Goal: Submit feedback/report problem

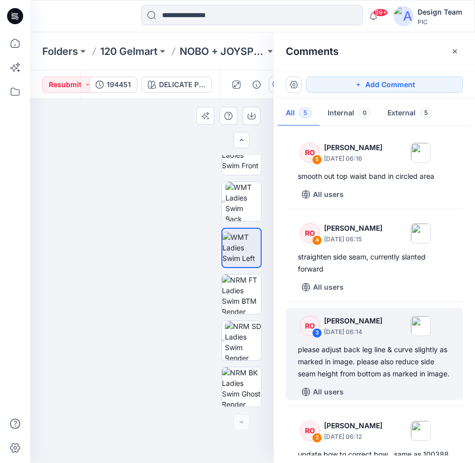
click at [150, 285] on img at bounding box center [152, 218] width 613 height 488
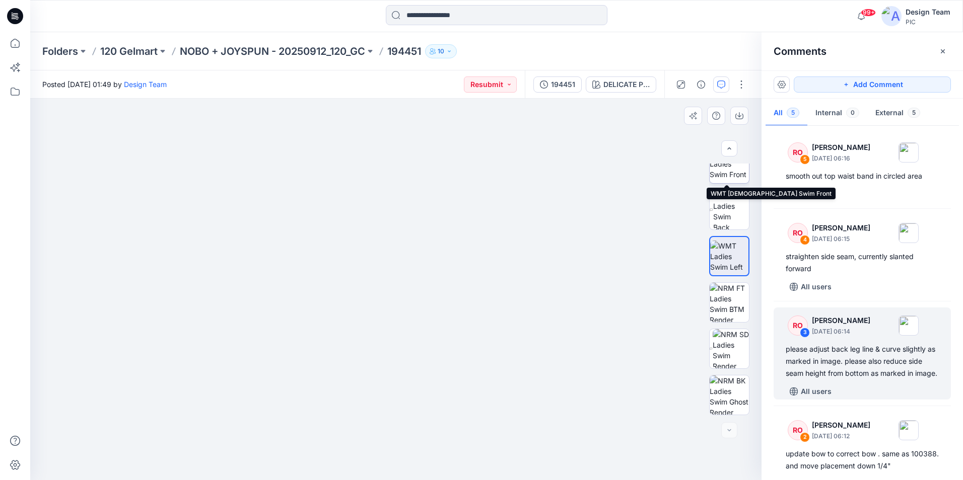
click at [731, 173] on img at bounding box center [729, 164] width 39 height 32
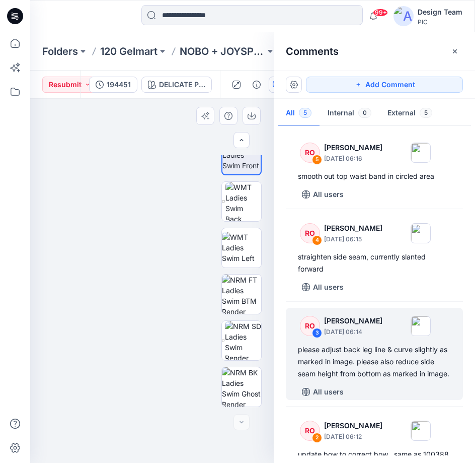
drag, startPoint x: 149, startPoint y: 268, endPoint x: 123, endPoint y: 134, distance: 136.0
drag, startPoint x: 128, startPoint y: 256, endPoint x: 157, endPoint y: 246, distance: 31.1
drag, startPoint x: 166, startPoint y: 281, endPoint x: 154, endPoint y: 262, distance: 22.5
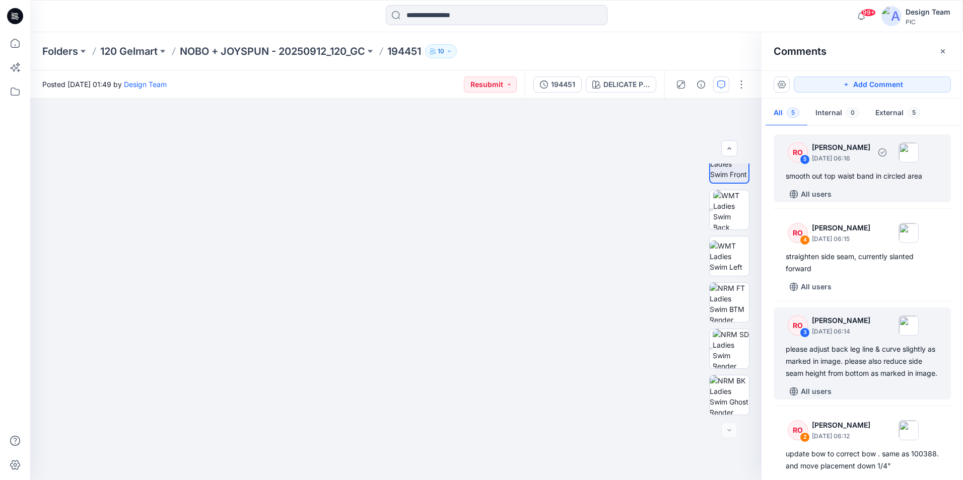
click at [853, 176] on div "smooth out top waist band in circled area" at bounding box center [862, 176] width 153 height 12
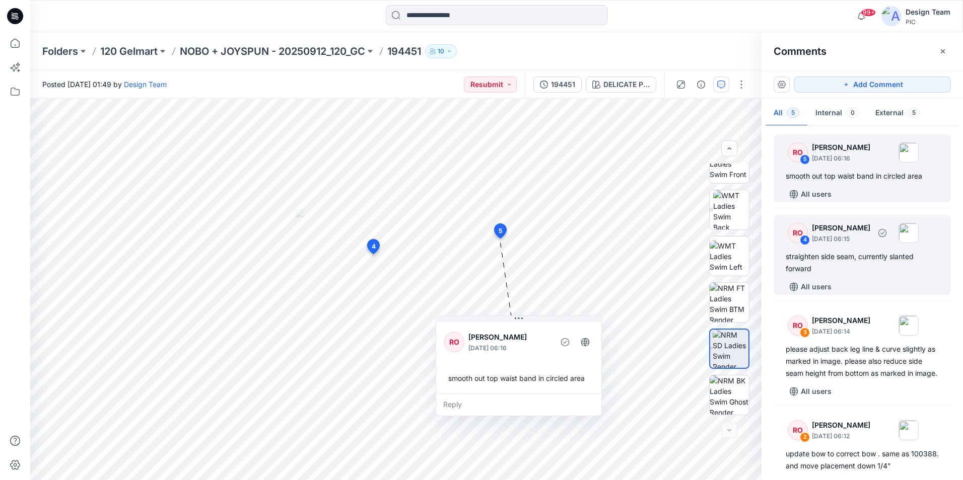
click at [838, 253] on div "straighten side seam, currently slanted forward" at bounding box center [862, 263] width 153 height 24
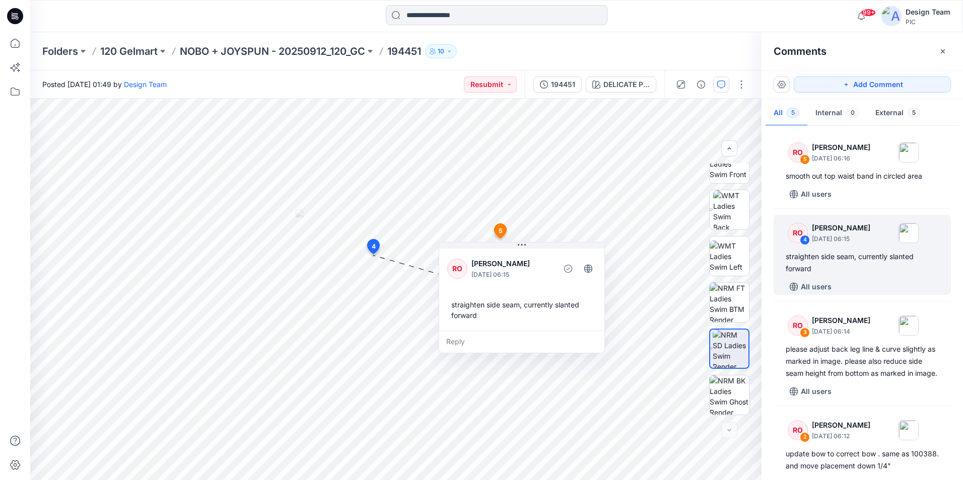
click at [726, 23] on div at bounding box center [496, 16] width 466 height 22
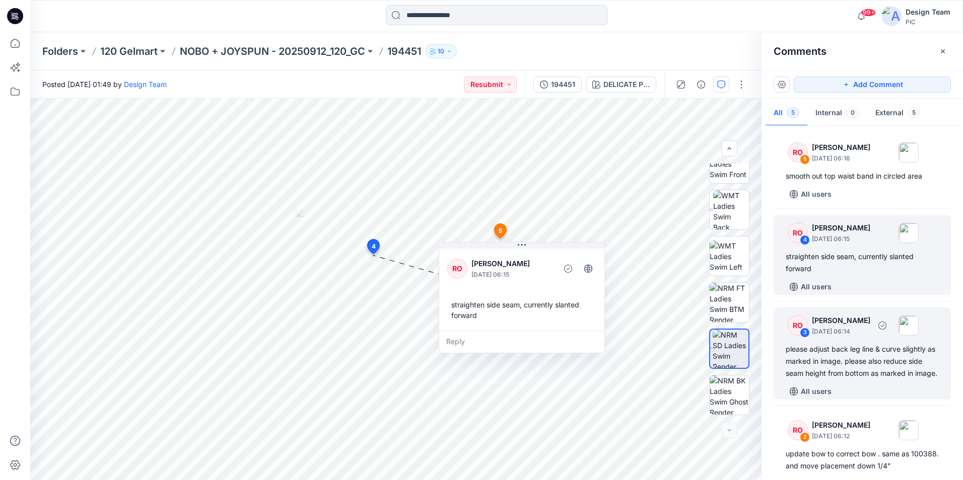
click at [850, 357] on div "please adjust back leg line & curve slightly as marked in image. please also re…" at bounding box center [862, 361] width 153 height 36
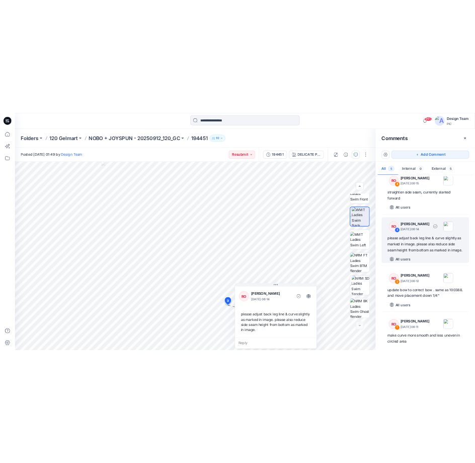
scroll to position [130, 0]
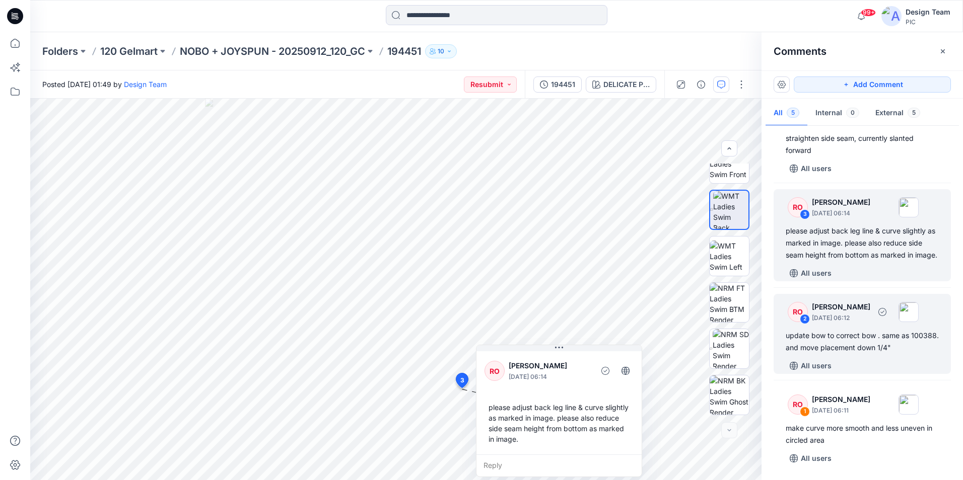
click at [847, 336] on div "update bow to correct bow . same as 100388. and move placement down 1/4"" at bounding box center [862, 342] width 153 height 24
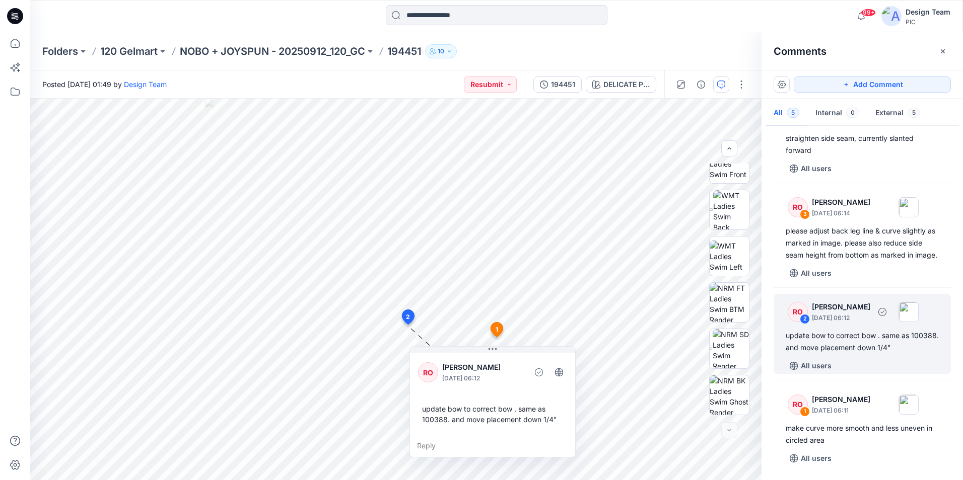
click at [866, 334] on div "update bow to correct bow . same as 100388. and move placement down 1/4"" at bounding box center [862, 342] width 153 height 24
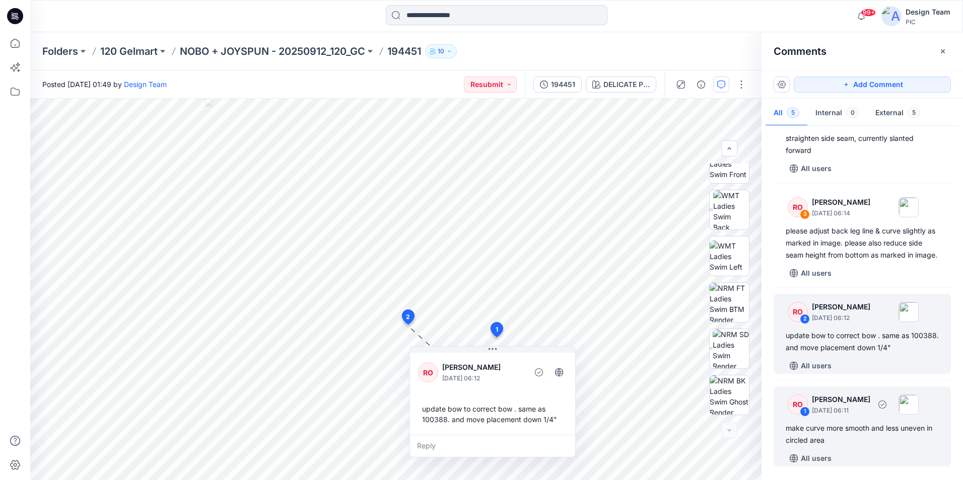
click at [855, 432] on div "make curve more smooth and less uneven in circled area" at bounding box center [862, 435] width 153 height 24
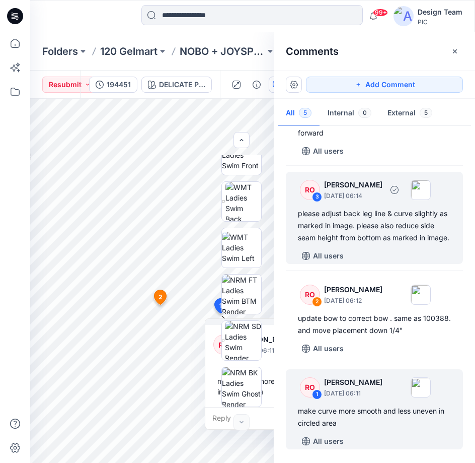
scroll to position [148, 0]
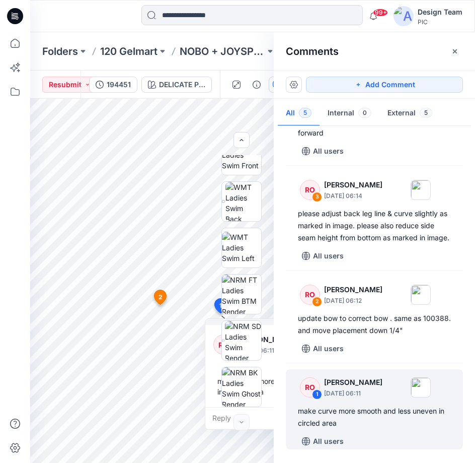
click at [93, 17] on div at bounding box center [85, 16] width 111 height 22
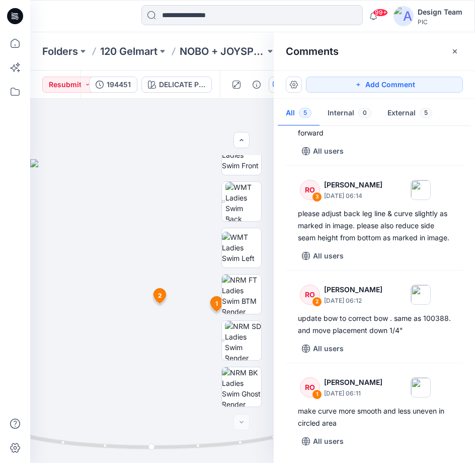
click at [67, 20] on div at bounding box center [85, 16] width 111 height 22
drag, startPoint x: 178, startPoint y: 344, endPoint x: 165, endPoint y: 277, distance: 67.7
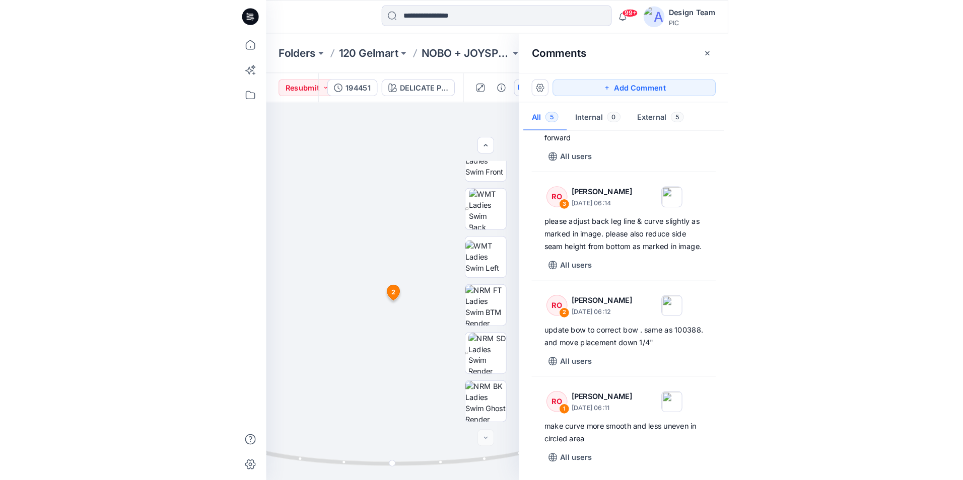
scroll to position [130, 0]
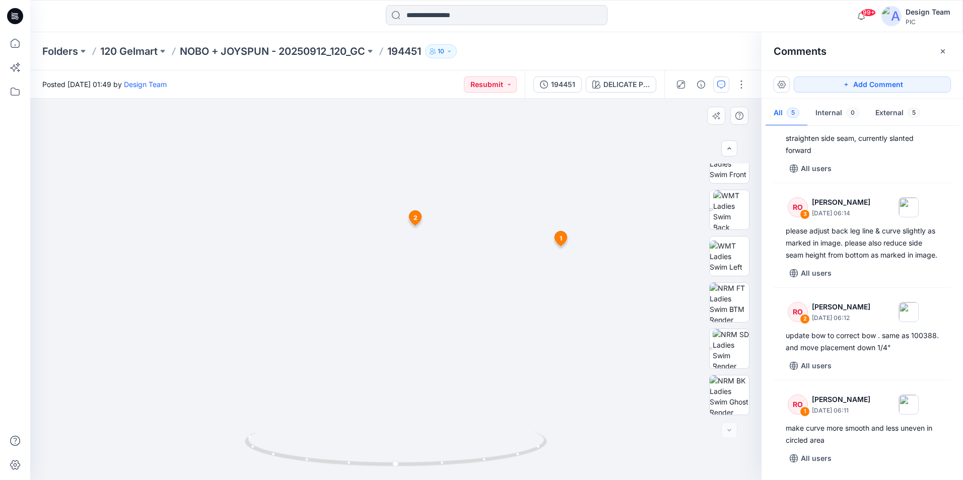
drag, startPoint x: 394, startPoint y: 399, endPoint x: 398, endPoint y: 395, distance: 5.4
click at [398, 395] on img at bounding box center [396, 167] width 627 height 626
click at [396, 378] on img at bounding box center [396, 170] width 627 height 621
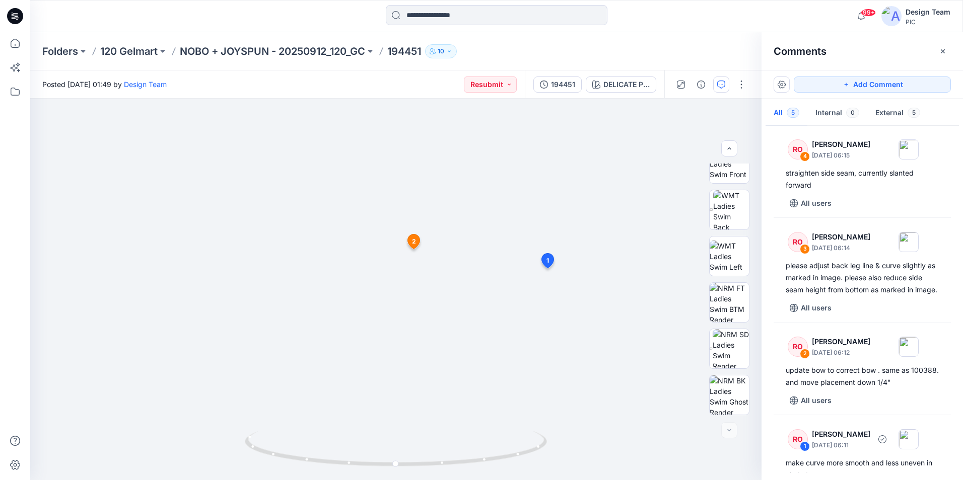
scroll to position [80, 0]
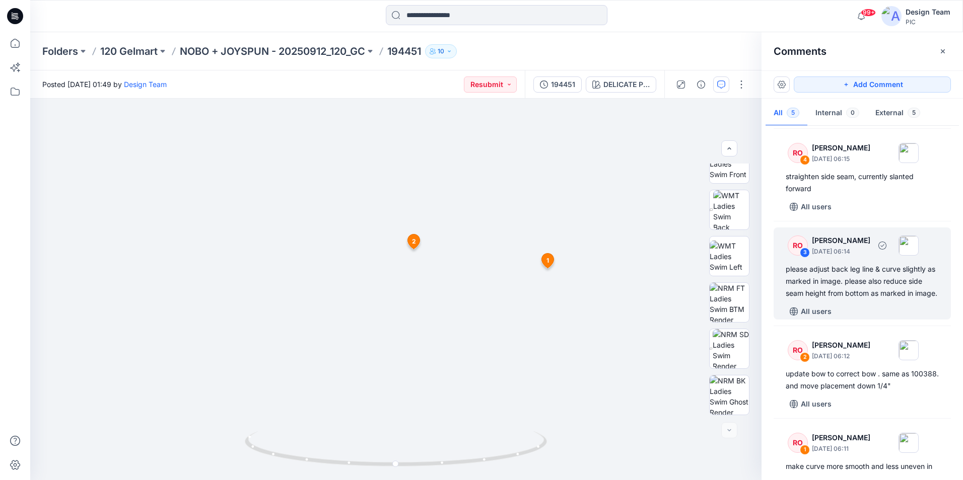
click at [863, 290] on div "please adjust back leg line & curve slightly as marked in image. please also re…" at bounding box center [862, 281] width 153 height 36
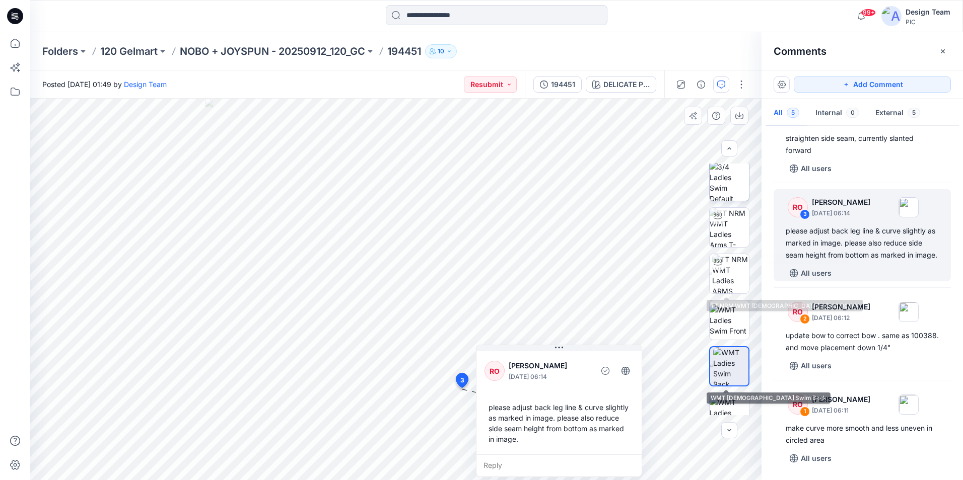
scroll to position [0, 0]
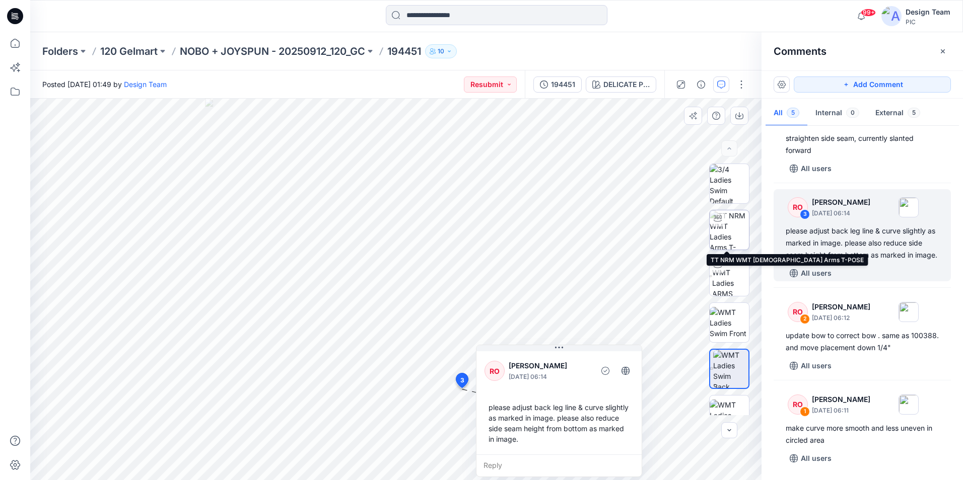
click at [723, 230] on img at bounding box center [729, 229] width 39 height 39
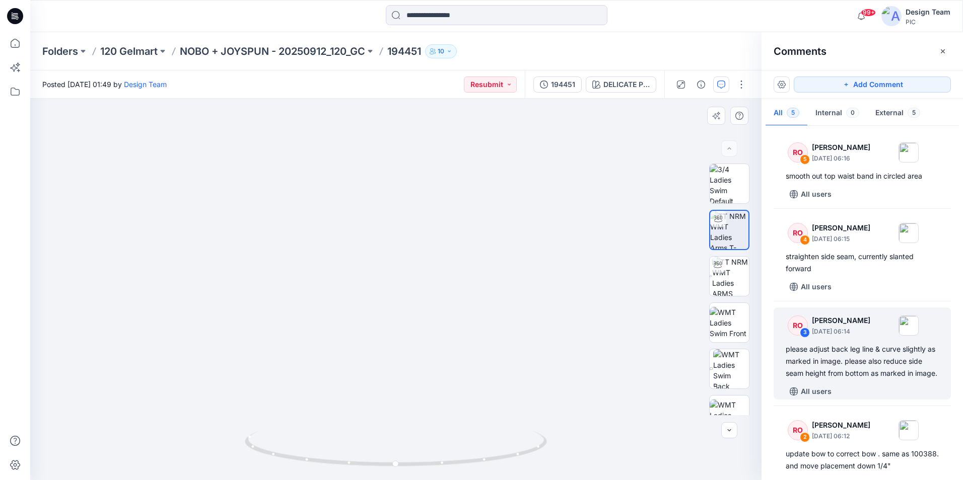
click at [618, 287] on img at bounding box center [396, 216] width 676 height 529
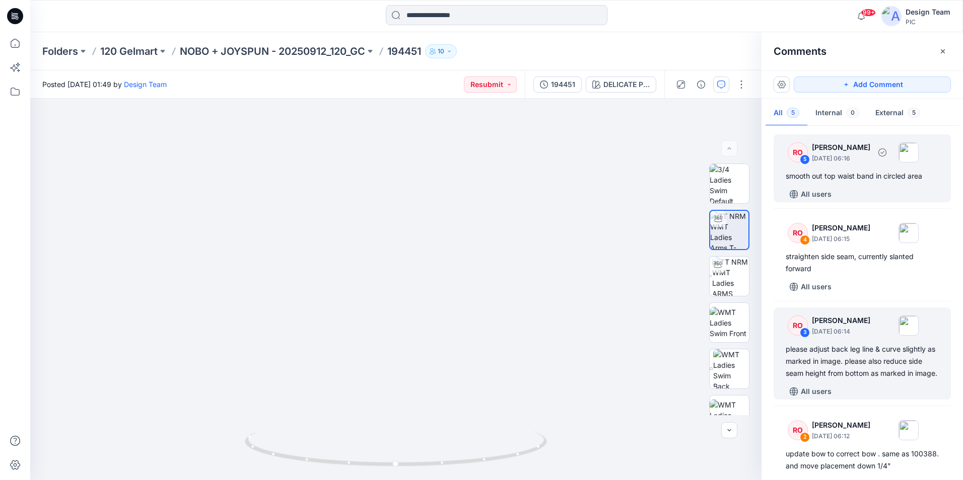
click at [843, 175] on div "smooth out top waist band in circled area" at bounding box center [862, 176] width 153 height 12
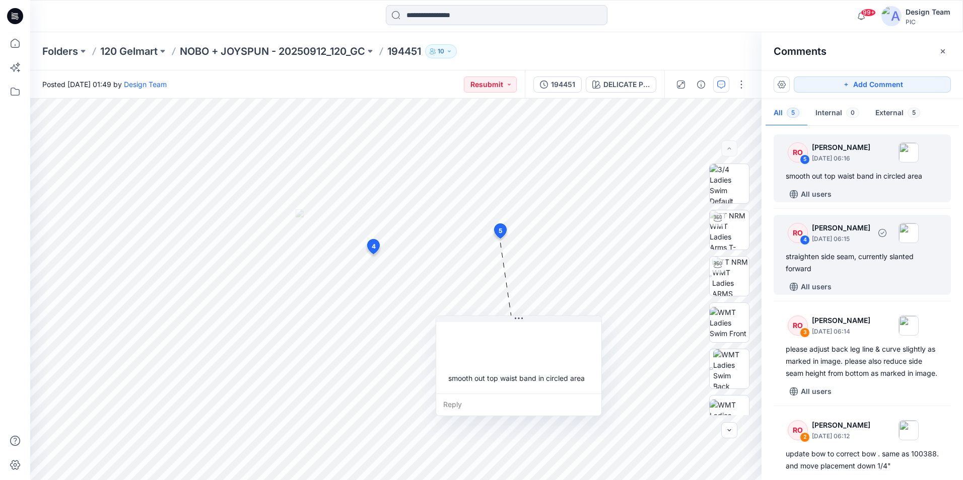
click at [829, 261] on div "straighten side seam, currently slanted forward" at bounding box center [862, 263] width 153 height 24
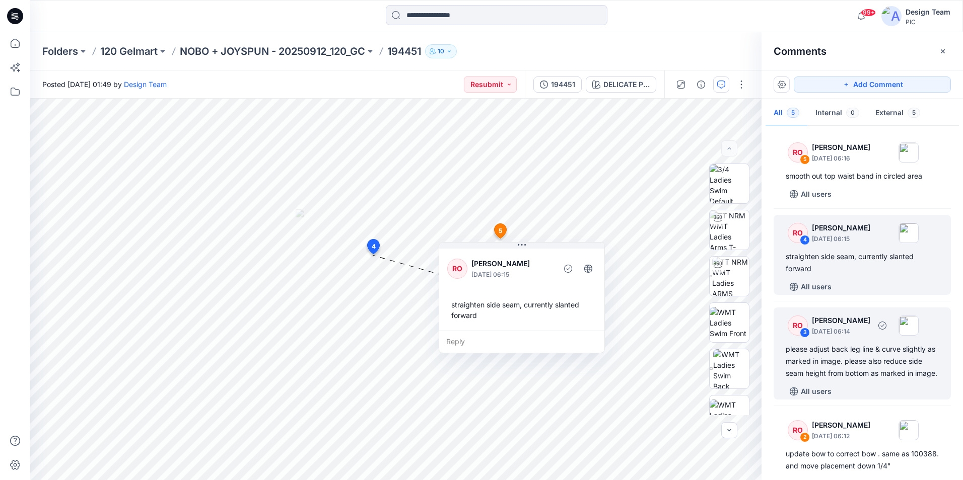
click at [823, 366] on div "please adjust back leg line & curve slightly as marked in image. please also re…" at bounding box center [862, 361] width 153 height 36
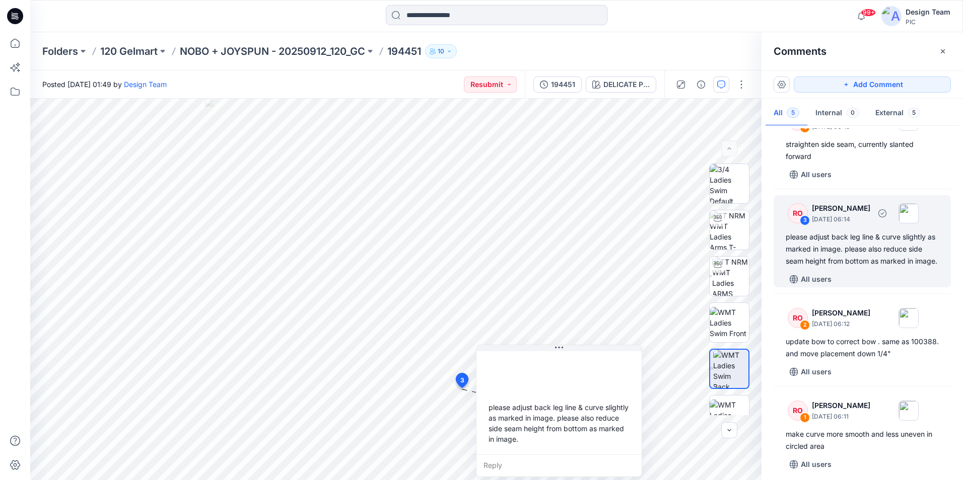
scroll to position [130, 0]
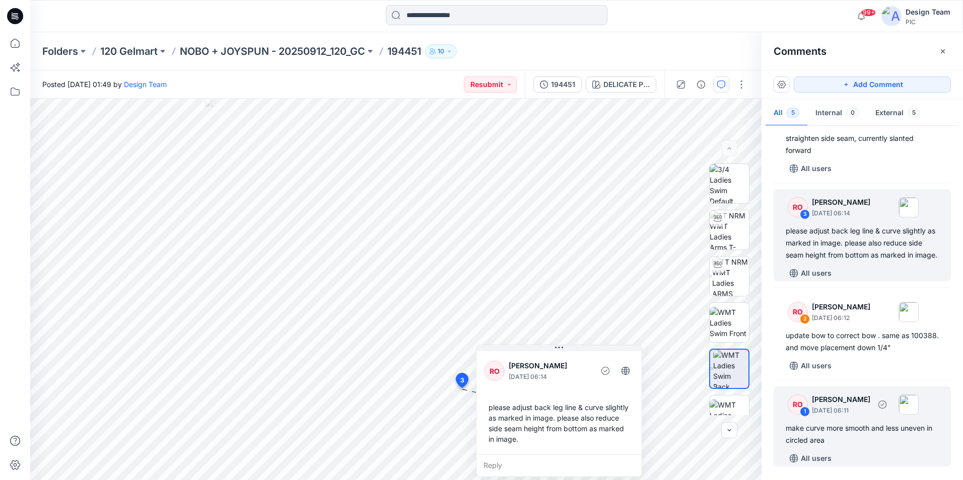
click at [867, 429] on div "make curve more smooth and less uneven in circled area" at bounding box center [862, 435] width 153 height 24
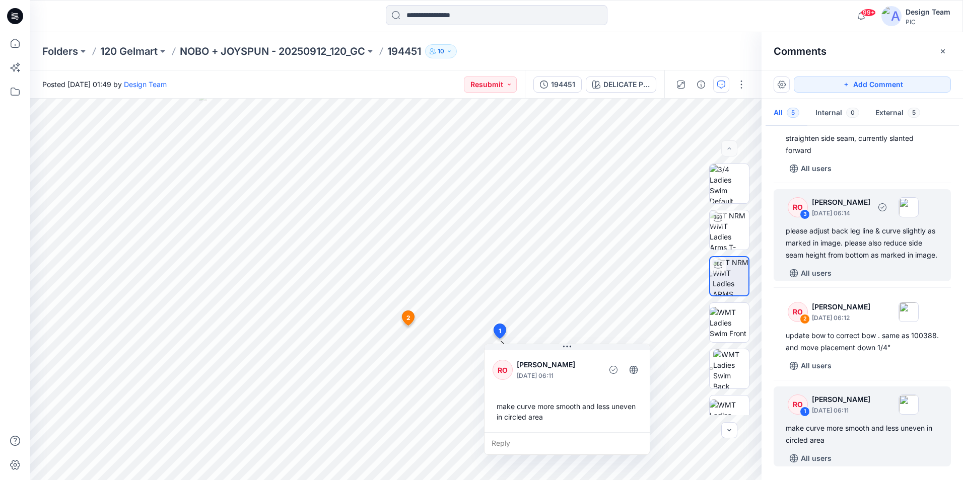
click at [860, 237] on div "please adjust back leg line & curve slightly as marked in image. please also re…" at bounding box center [862, 243] width 153 height 36
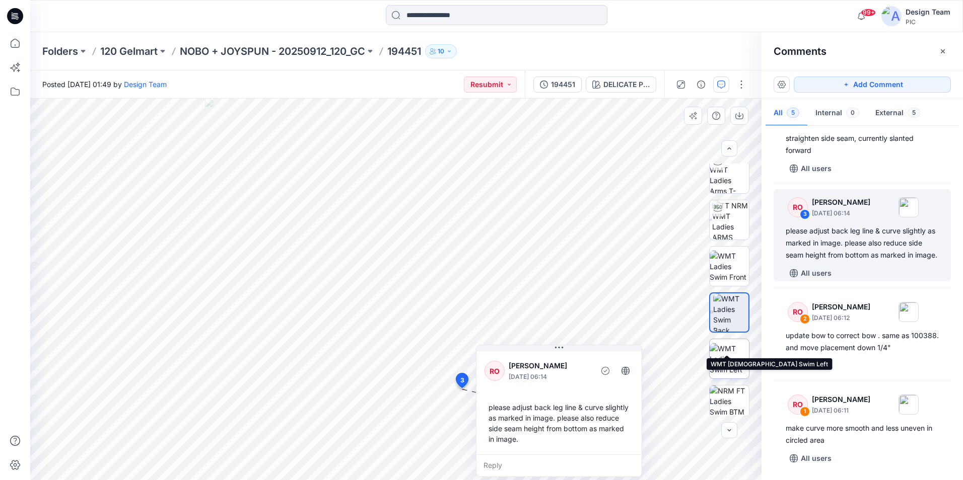
scroll to position [101, 0]
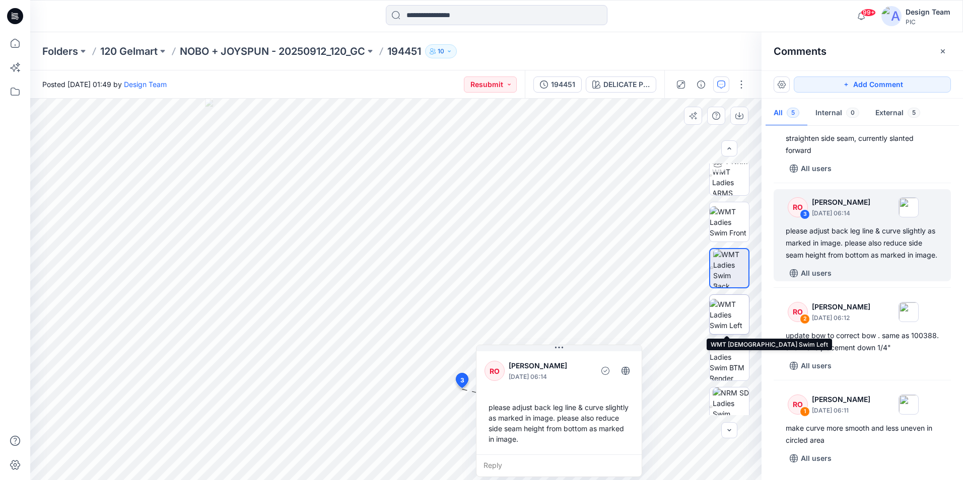
click at [733, 322] on img at bounding box center [729, 315] width 39 height 32
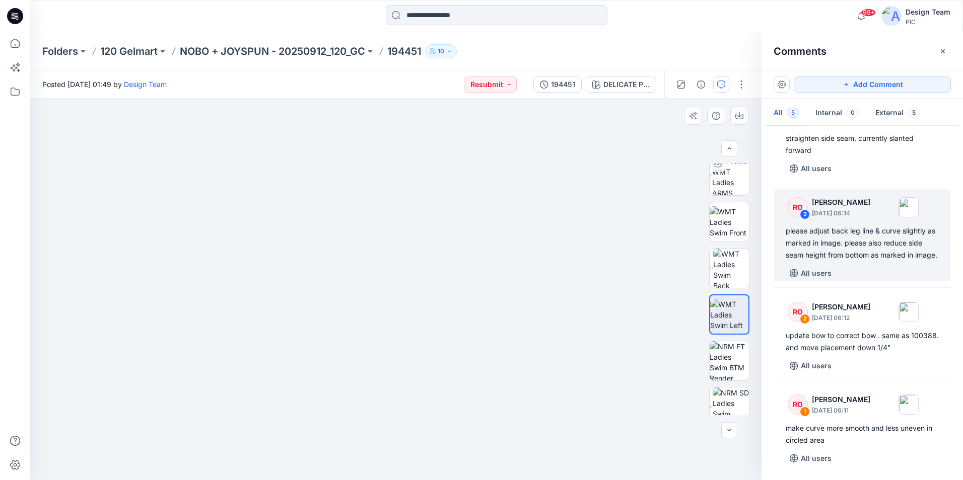
click at [373, 456] on img at bounding box center [396, 239] width 582 height 482
click at [653, 217] on div at bounding box center [395, 290] width 731 height 382
click at [730, 182] on img at bounding box center [730, 175] width 37 height 39
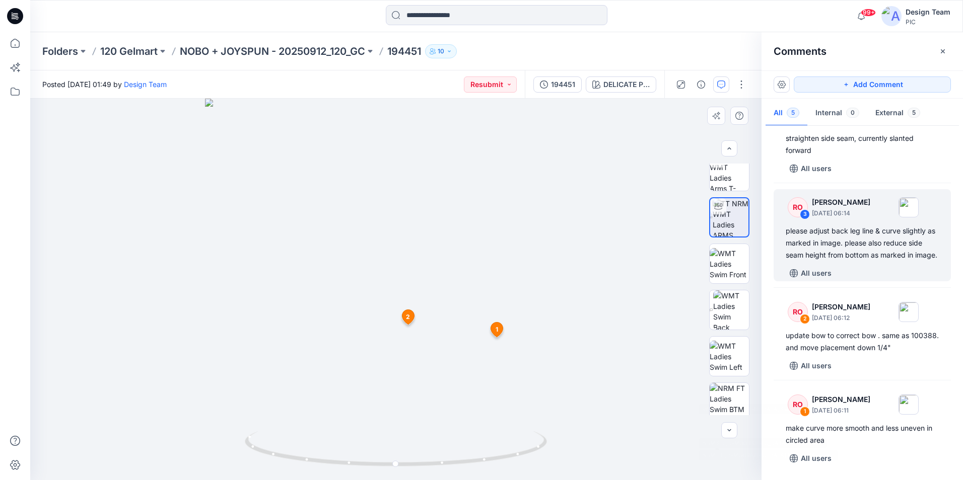
scroll to position [0, 0]
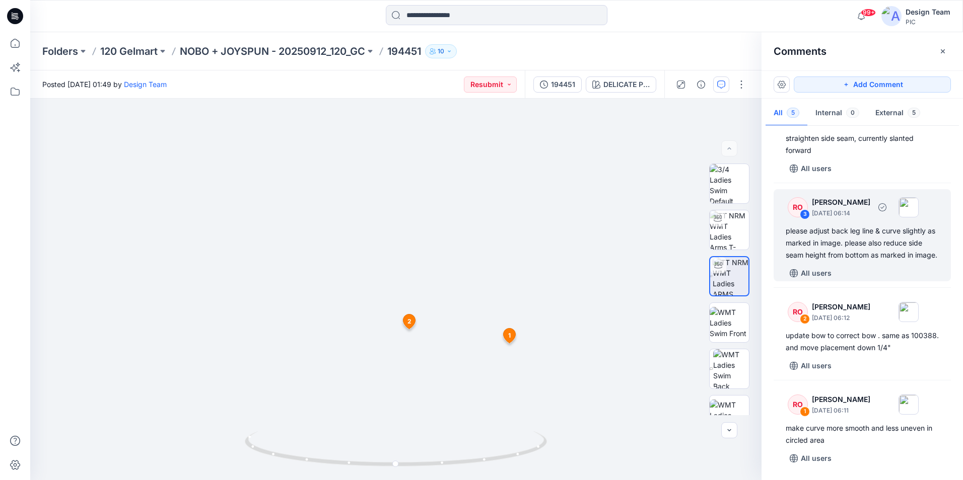
click at [850, 232] on div "please adjust back leg line & curve slightly as marked in image. please also re…" at bounding box center [862, 243] width 153 height 36
